Goal: Task Accomplishment & Management: Use online tool/utility

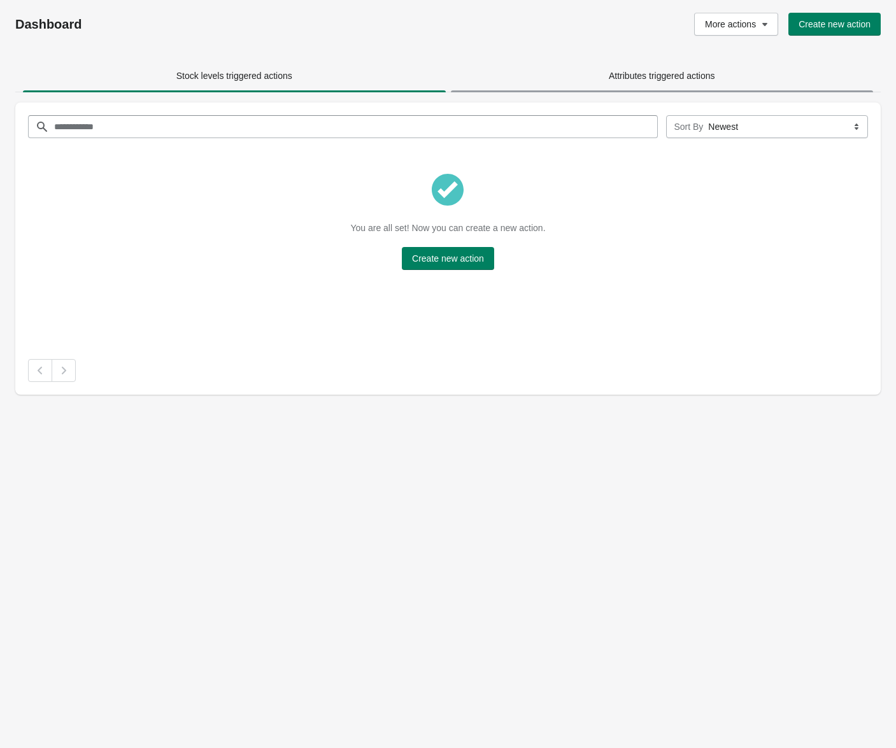
click at [690, 83] on span "Attributes triggered actions" at bounding box center [662, 75] width 423 height 23
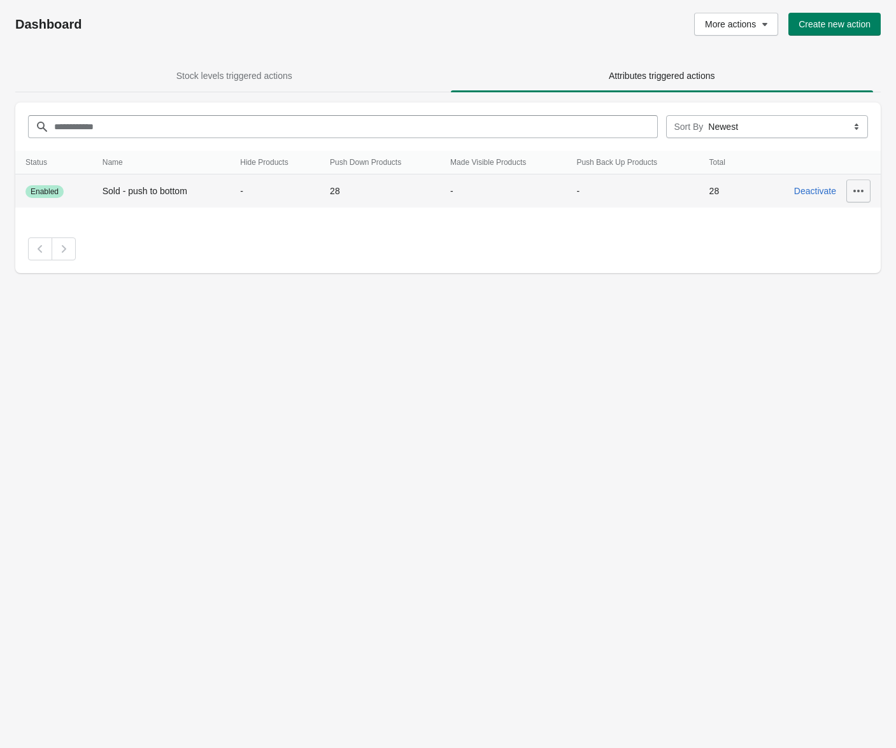
click at [860, 189] on icon "button" at bounding box center [858, 191] width 13 height 13
click at [839, 331] on span "Undo changes" at bounding box center [849, 328] width 57 height 13
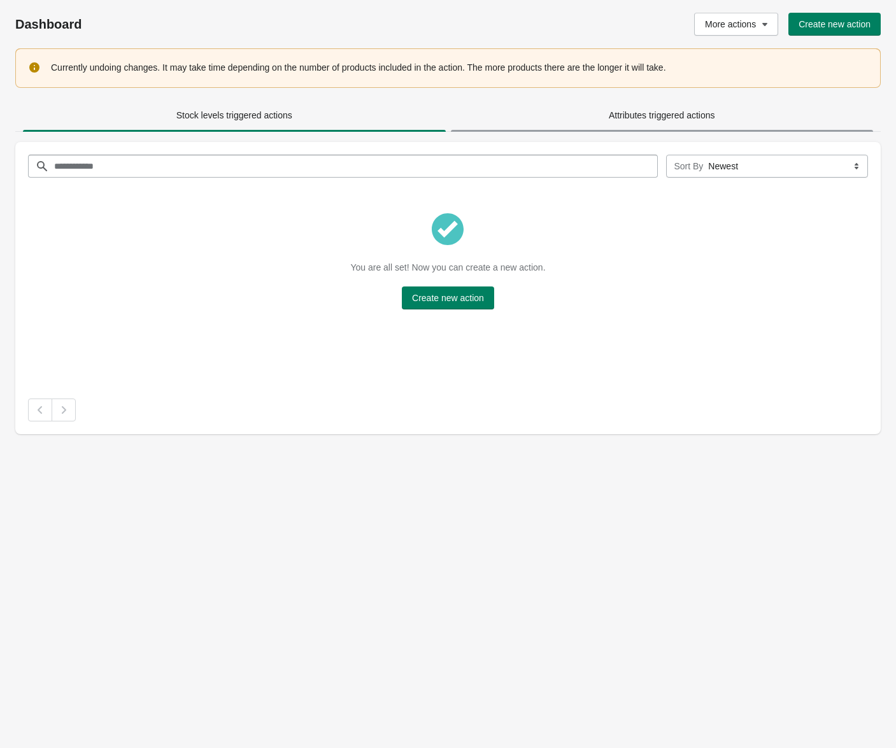
click at [652, 120] on span "Attributes triggered actions" at bounding box center [662, 115] width 106 height 10
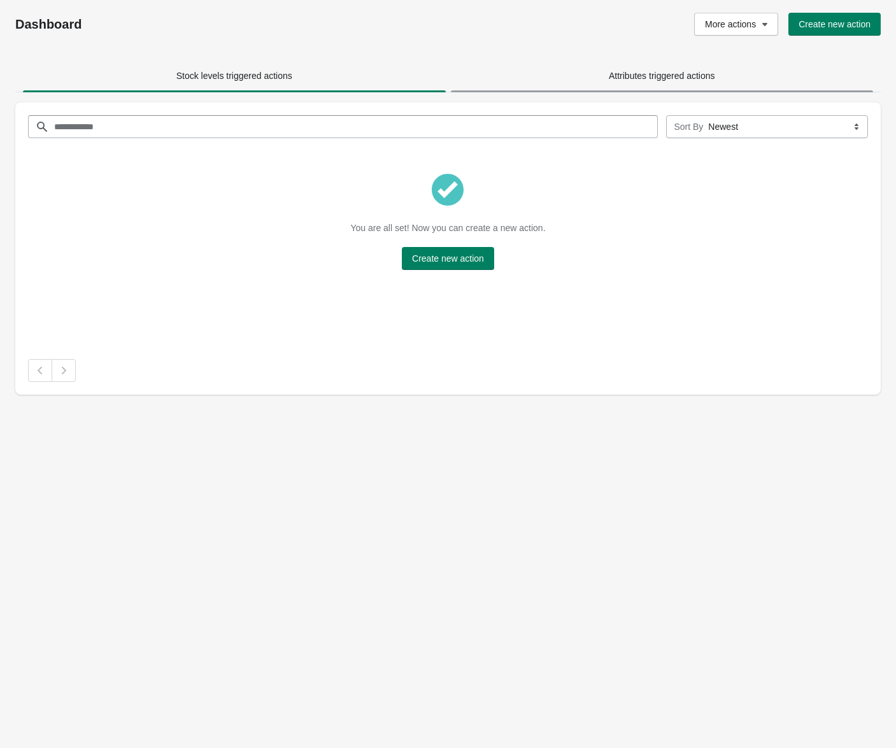
click at [715, 78] on span "Attributes triggered actions" at bounding box center [662, 76] width 106 height 10
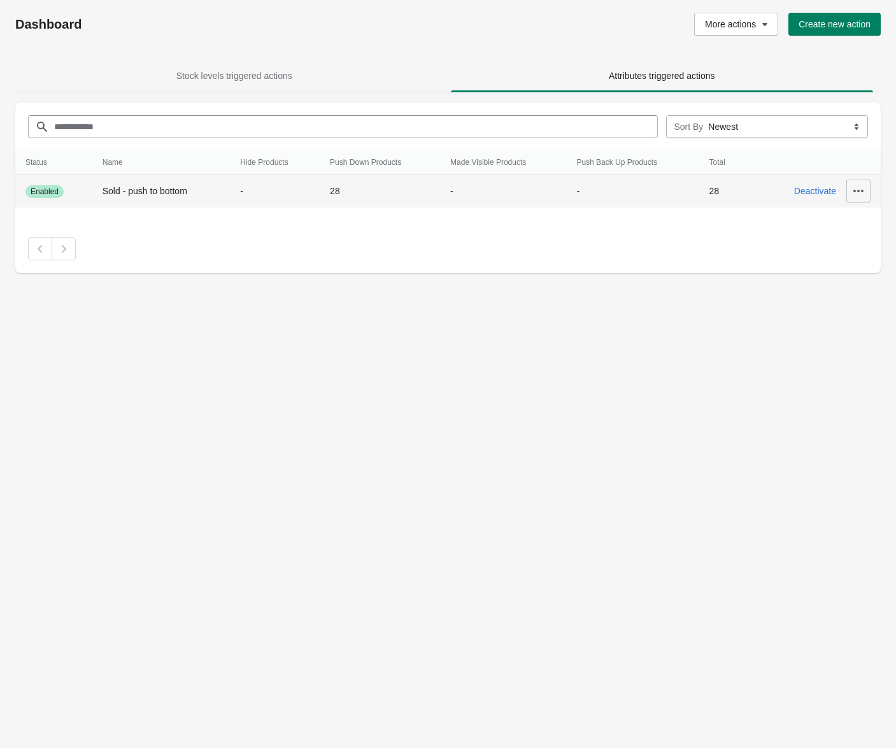
click at [860, 190] on icon "button" at bounding box center [858, 191] width 13 height 13
click at [842, 223] on span "Update" at bounding box center [849, 224] width 57 height 13
